Goal: Task Accomplishment & Management: Manage account settings

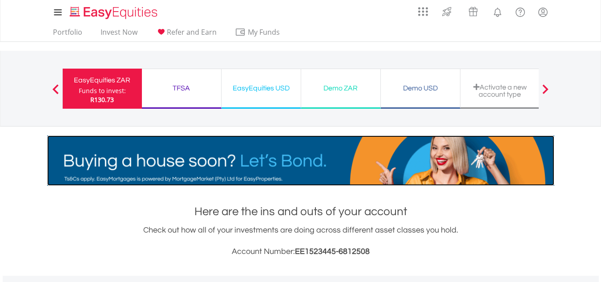
scroll to position [85, 169]
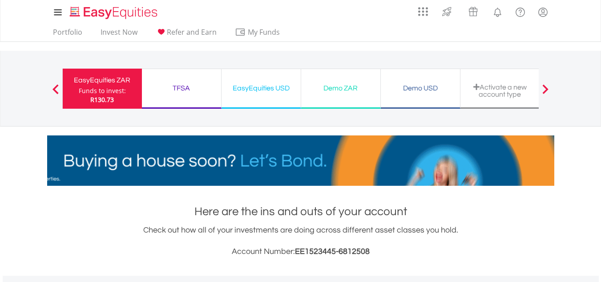
click at [495, 94] on div "Activate a new account type" at bounding box center [500, 90] width 69 height 15
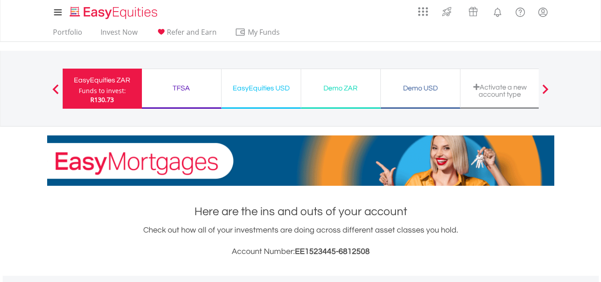
click at [495, 94] on div "Activate a new account type" at bounding box center [500, 90] width 69 height 15
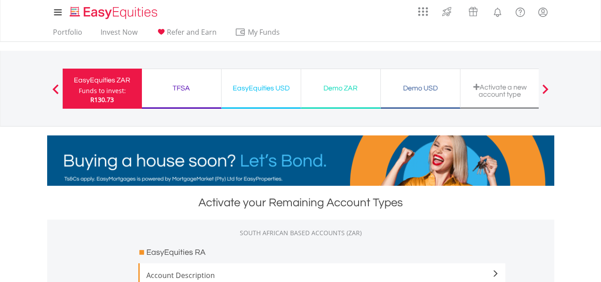
click at [546, 88] on span at bounding box center [545, 89] width 6 height 10
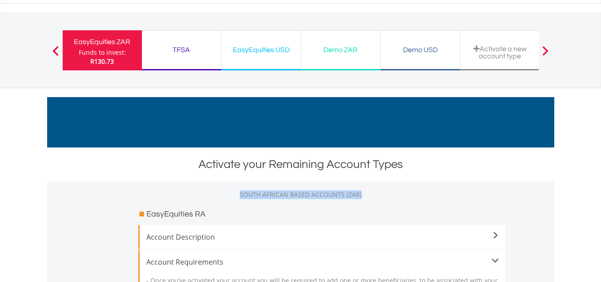
scroll to position [33, 0]
